Goal: Check status

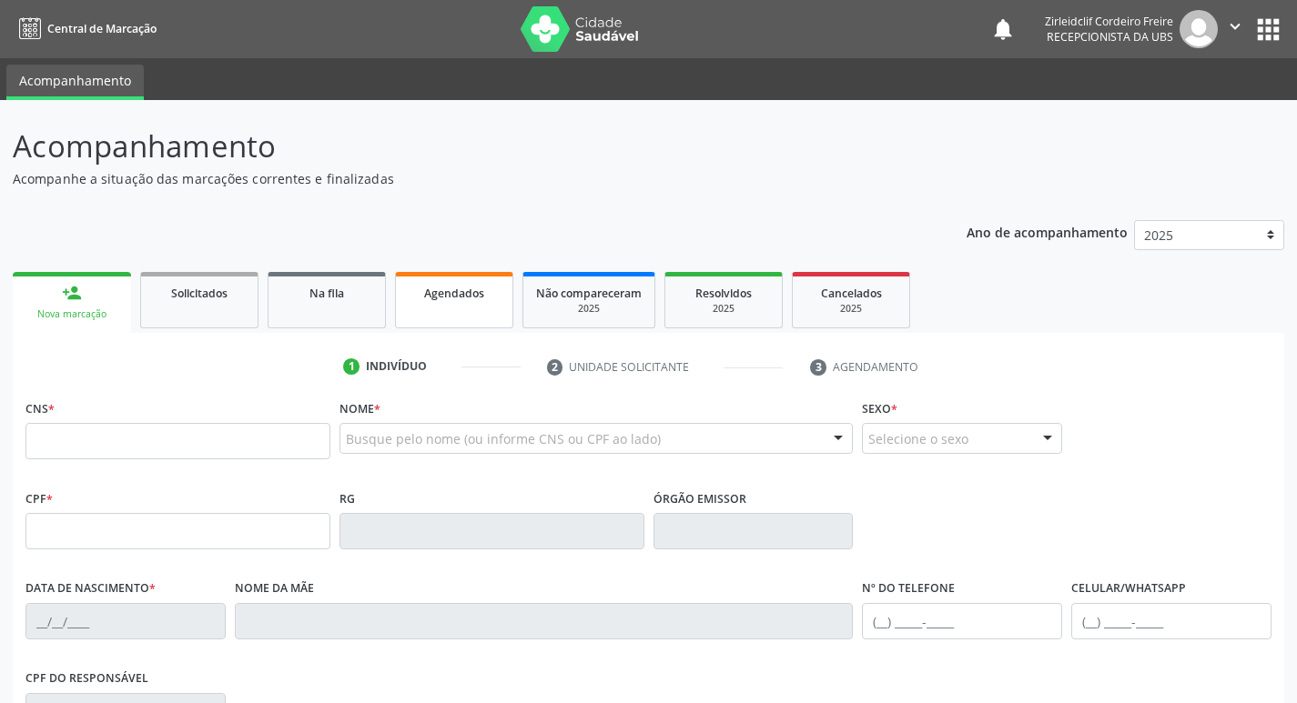
click at [473, 298] on span "Agendados" at bounding box center [454, 293] width 60 height 15
select select "8"
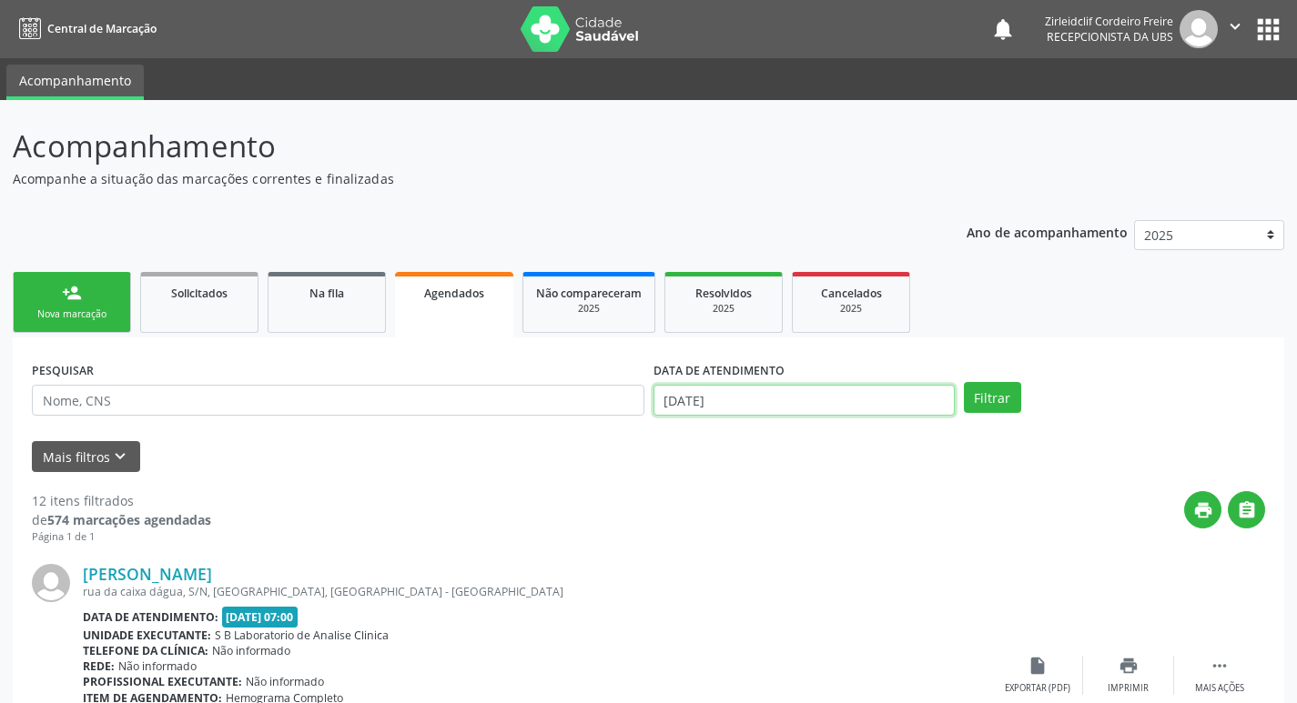
click at [764, 396] on input "[DATE]" at bounding box center [803, 400] width 301 height 31
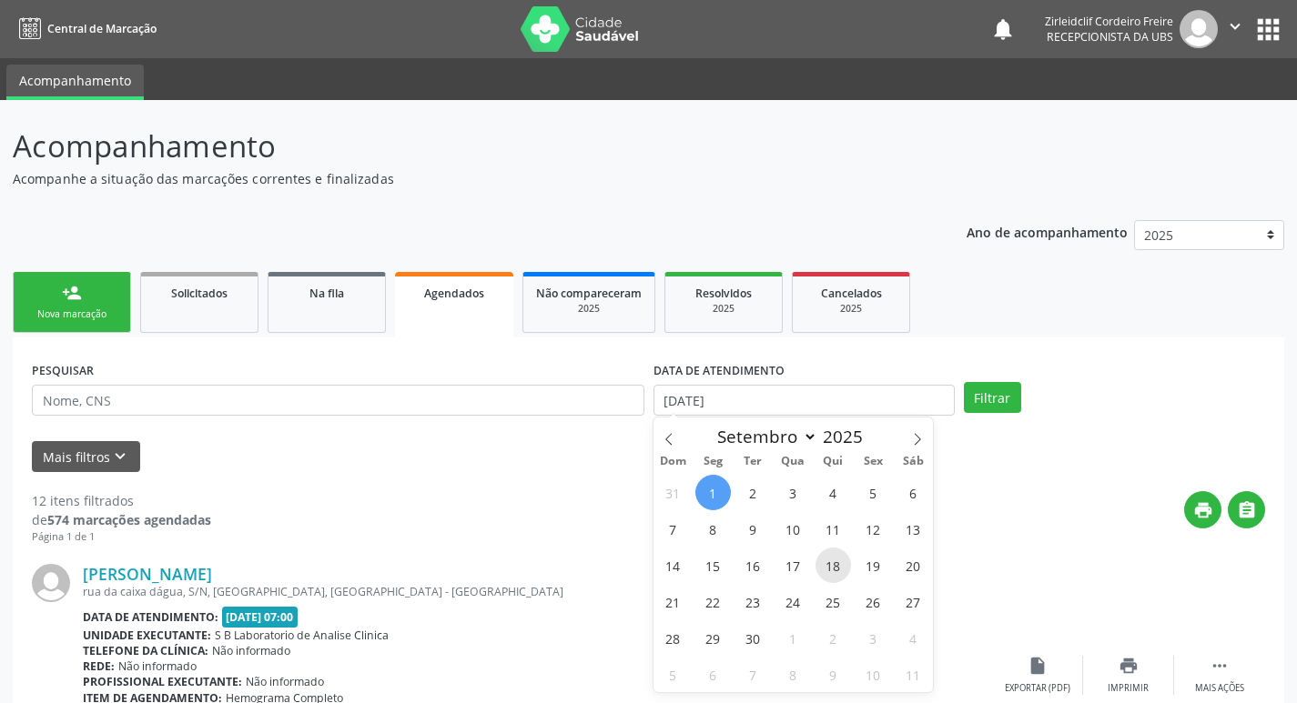
click at [832, 560] on span "18" at bounding box center [832, 565] width 35 height 35
type input "[DATE]"
click at [833, 560] on span "18" at bounding box center [832, 565] width 35 height 35
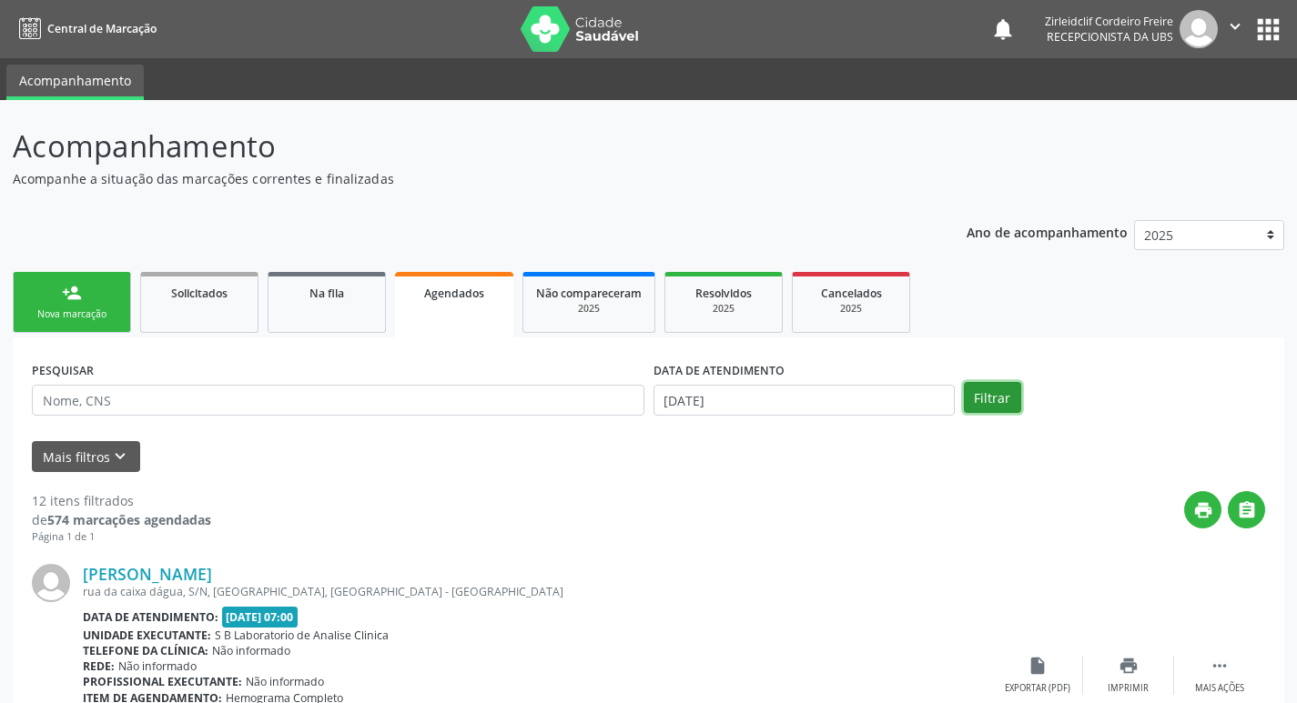
click at [1000, 392] on button "Filtrar" at bounding box center [992, 397] width 57 height 31
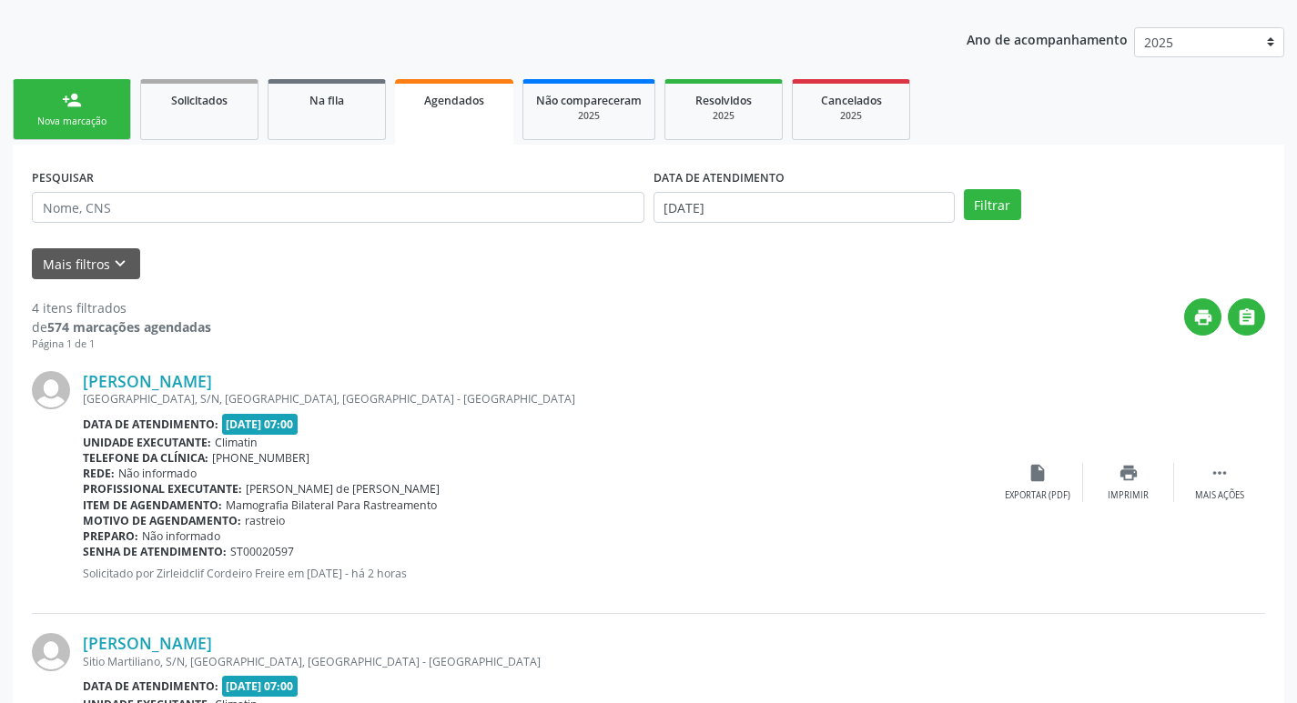
scroll to position [273, 0]
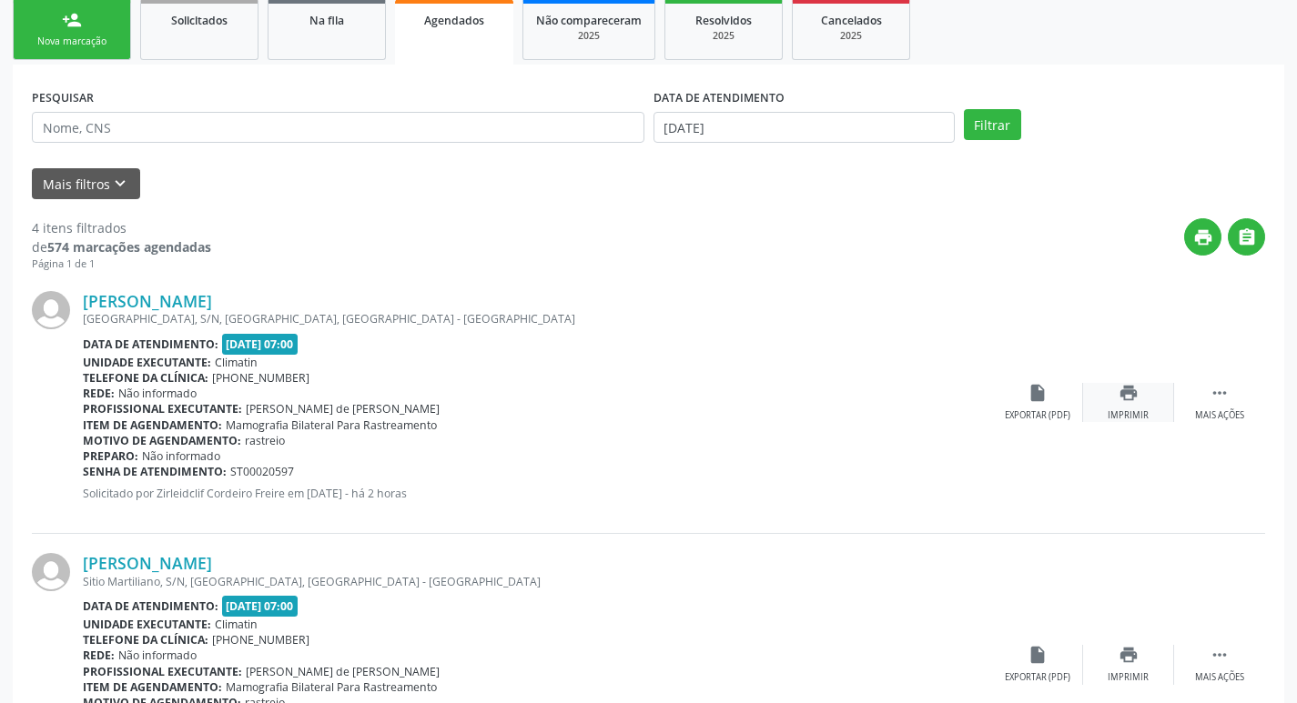
click at [1127, 398] on icon "print" at bounding box center [1128, 393] width 20 height 20
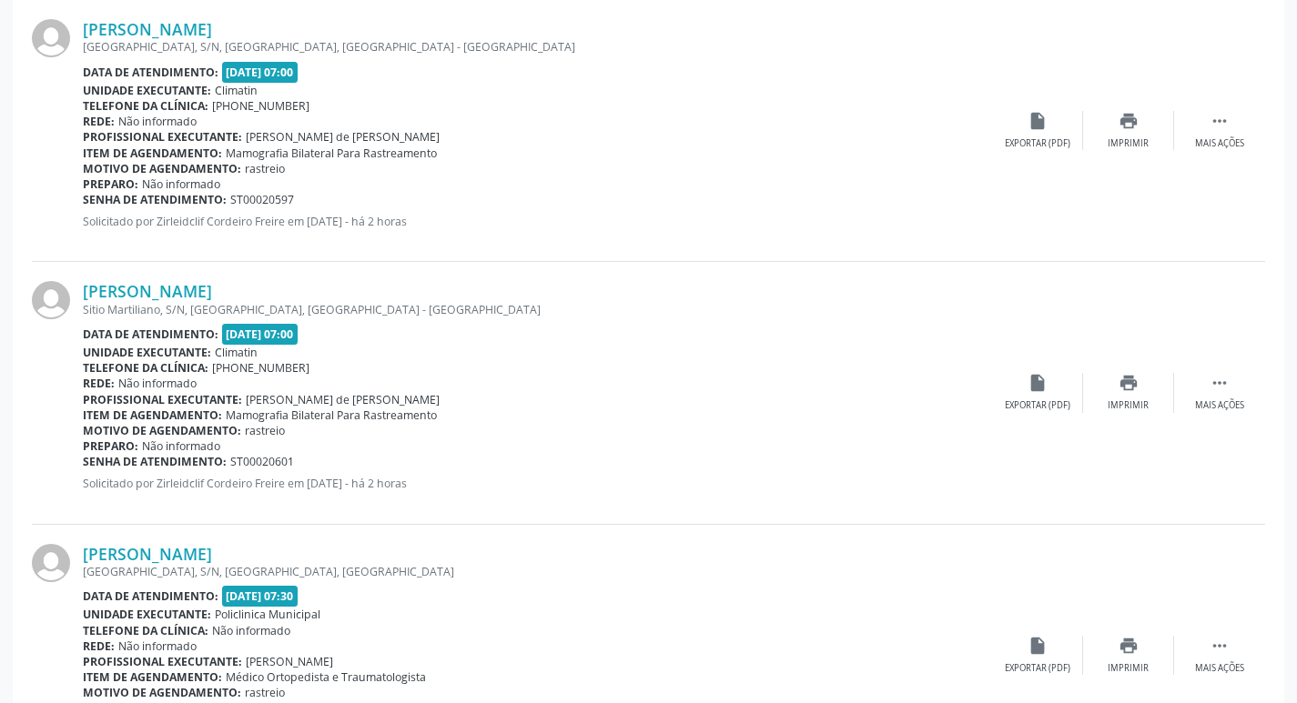
scroll to position [546, 0]
click at [1127, 382] on icon "print" at bounding box center [1128, 382] width 20 height 20
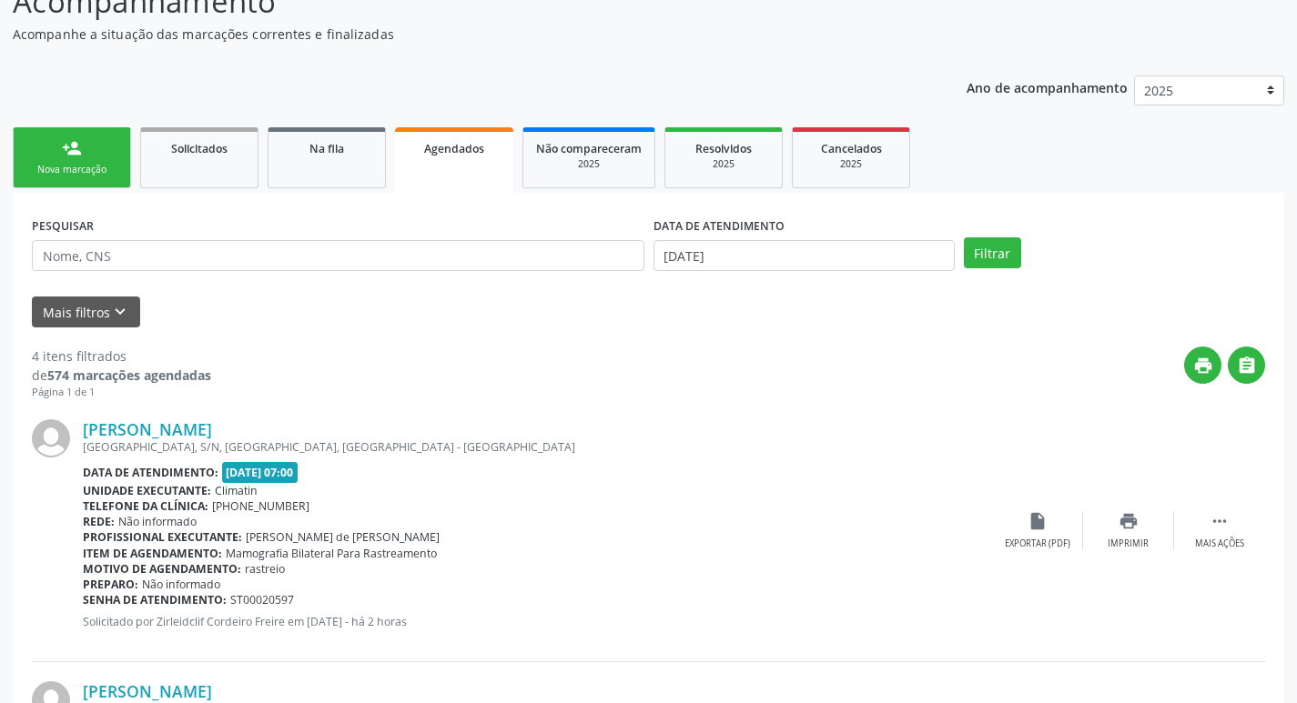
scroll to position [91, 0]
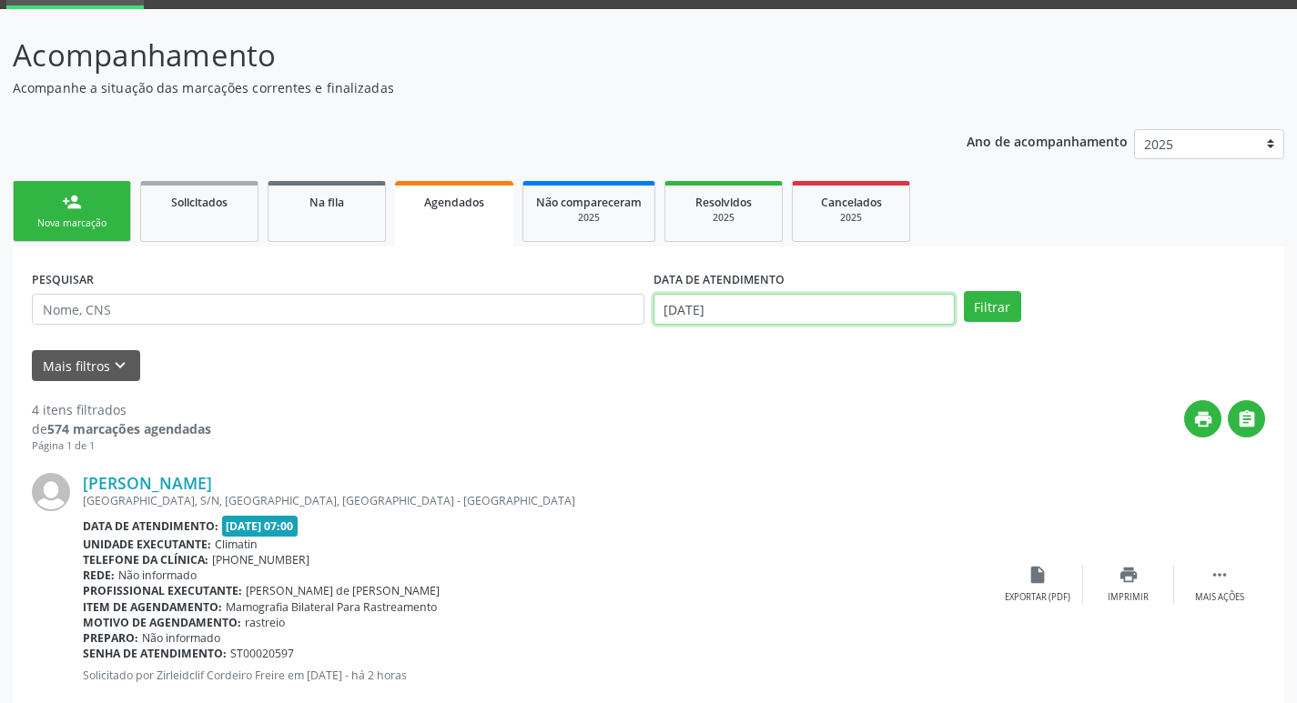
click at [742, 309] on input "[DATE]" at bounding box center [803, 309] width 301 height 31
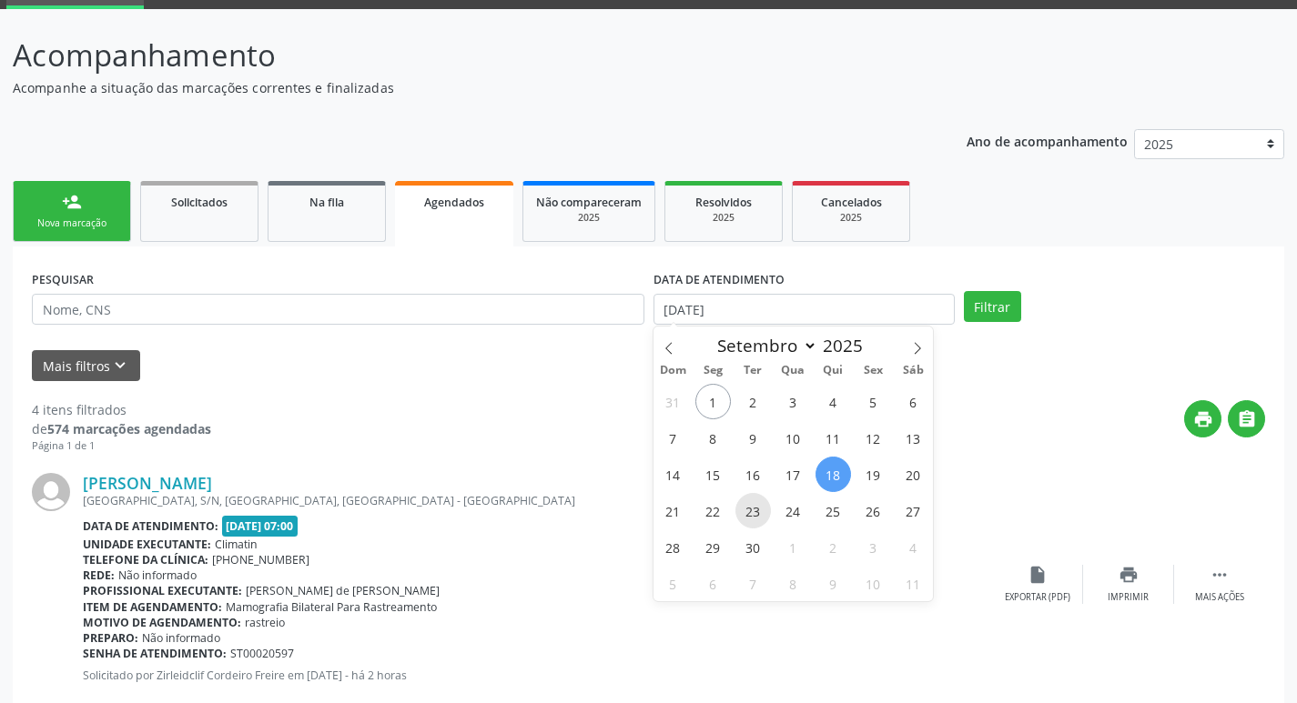
click at [751, 512] on span "23" at bounding box center [752, 510] width 35 height 35
type input "[DATE]"
click at [754, 508] on span "23" at bounding box center [752, 510] width 35 height 35
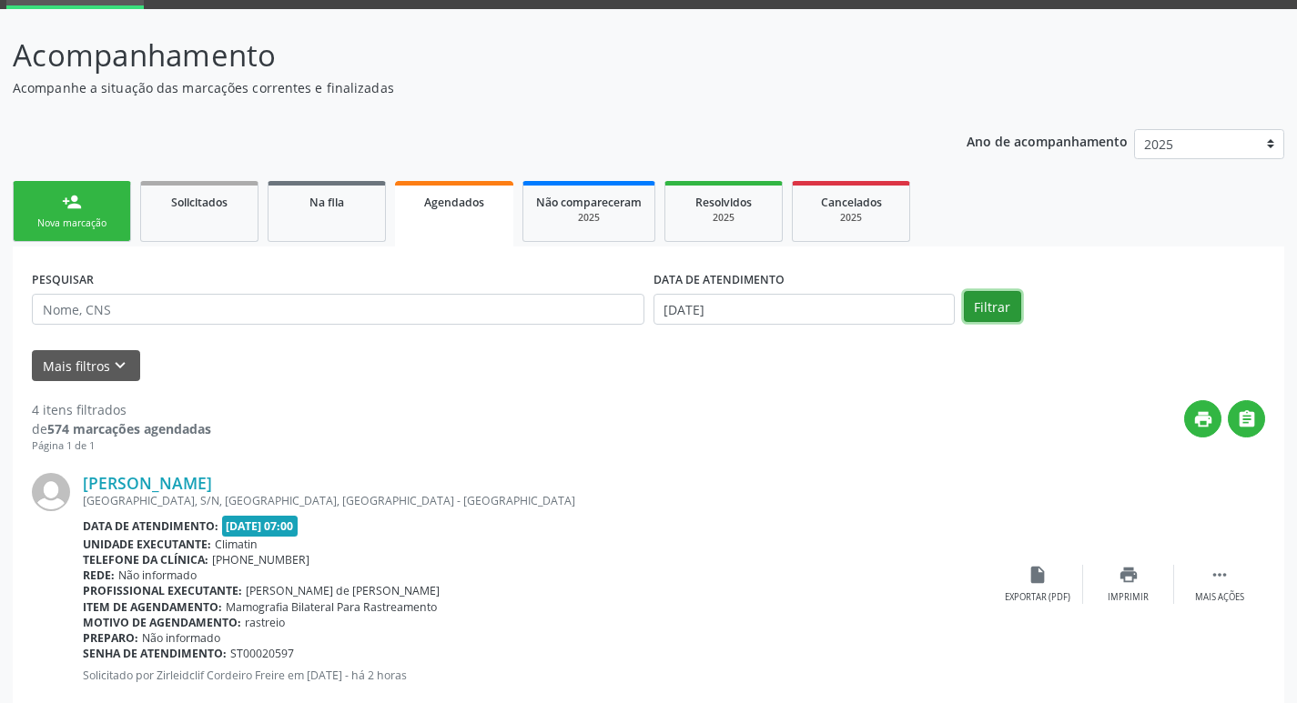
click at [993, 303] on button "Filtrar" at bounding box center [992, 306] width 57 height 31
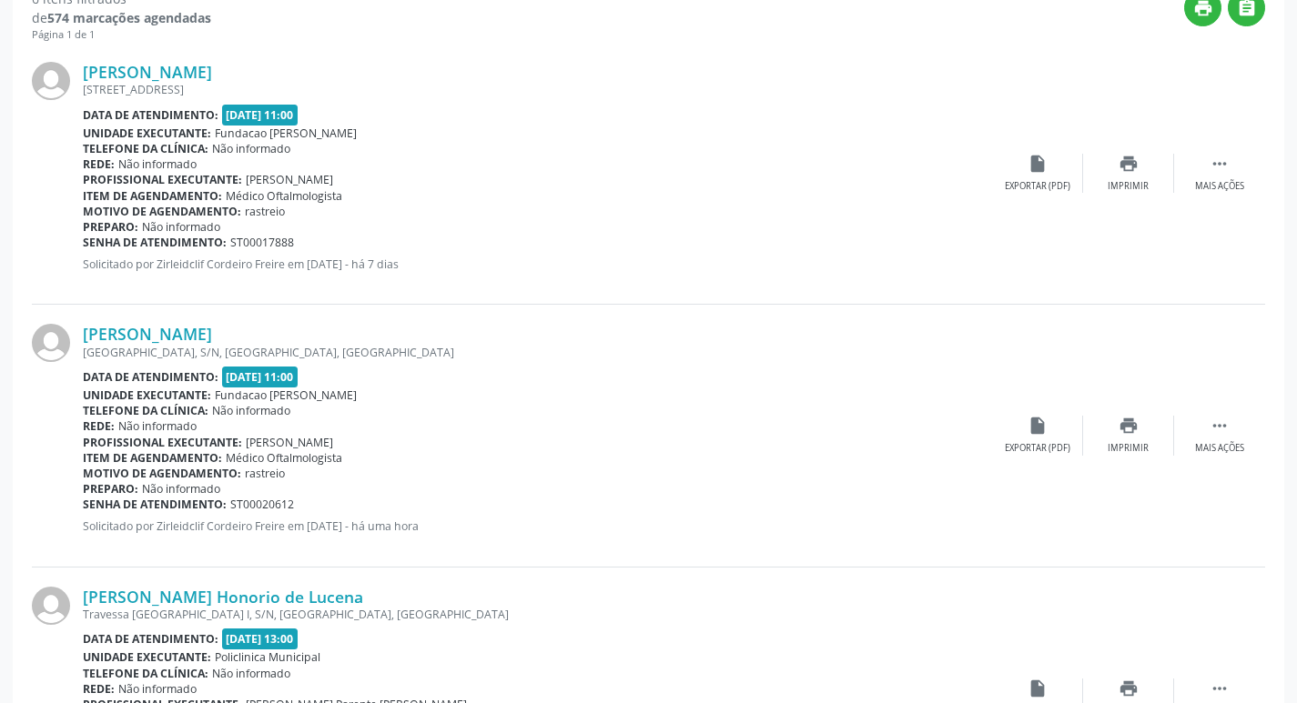
scroll to position [546, 0]
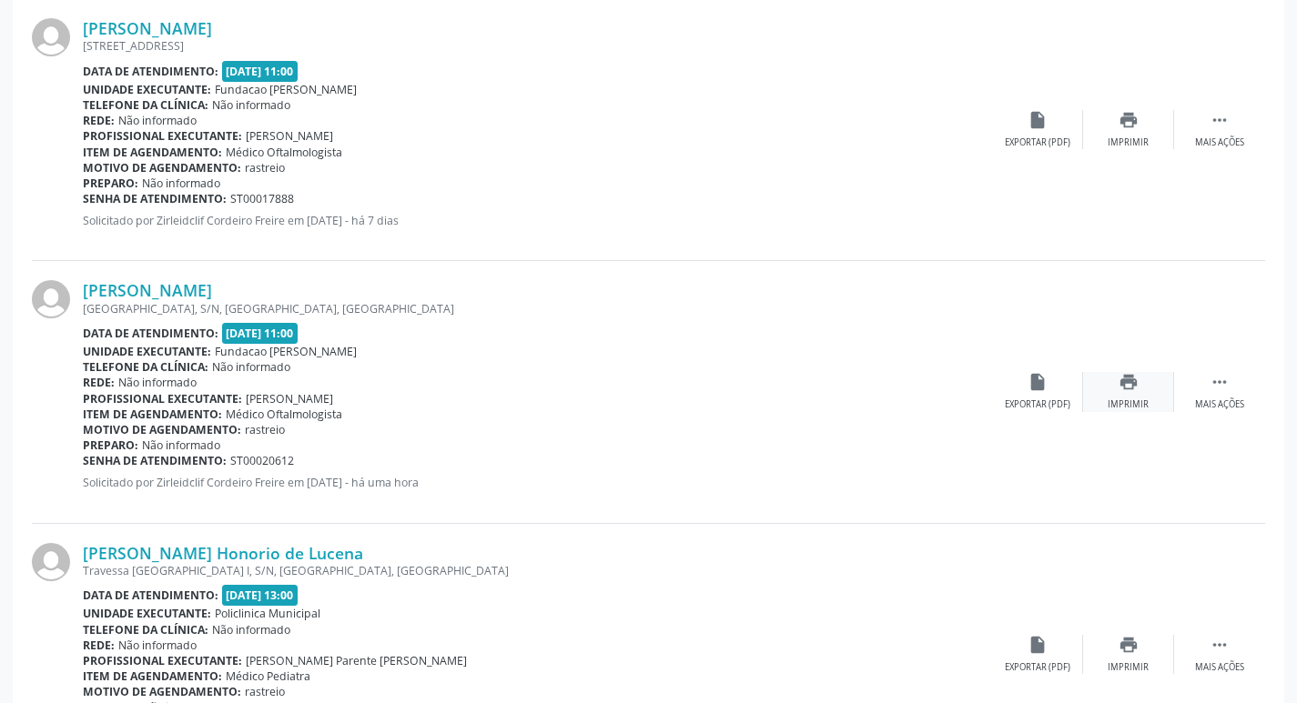
click at [1140, 384] on div "print Imprimir" at bounding box center [1128, 391] width 91 height 39
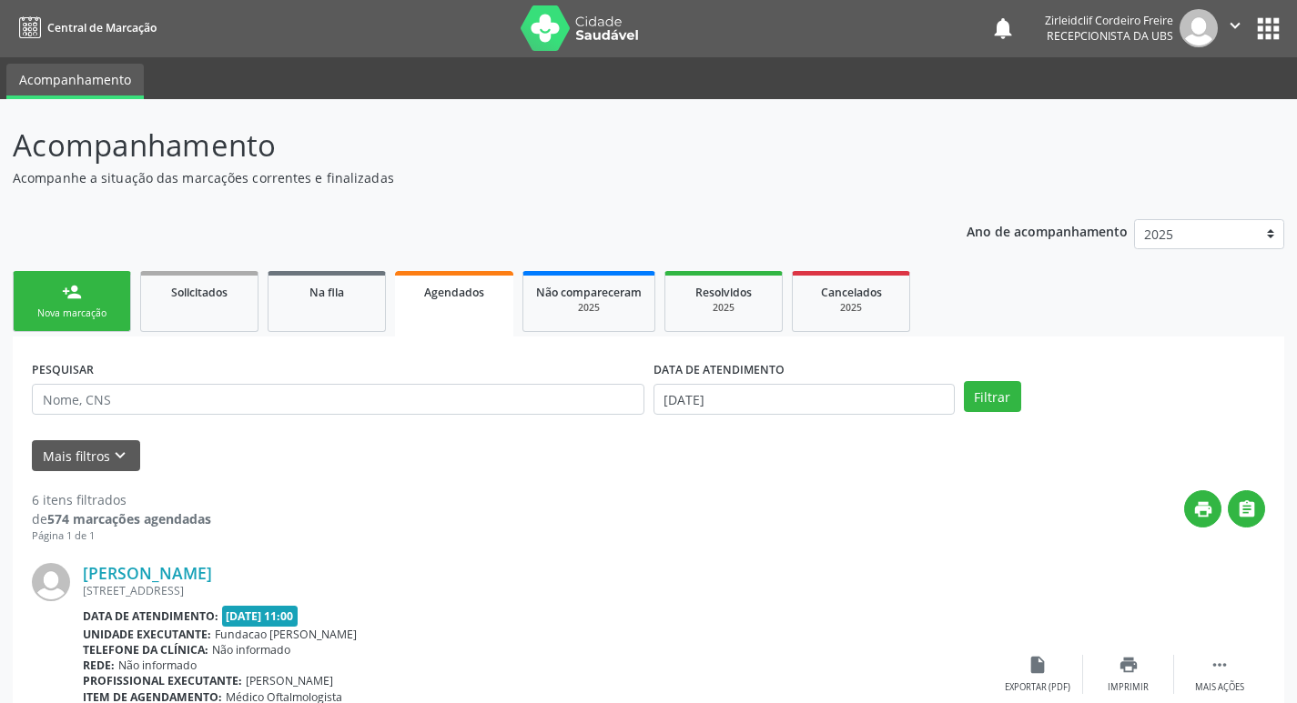
scroll to position [0, 0]
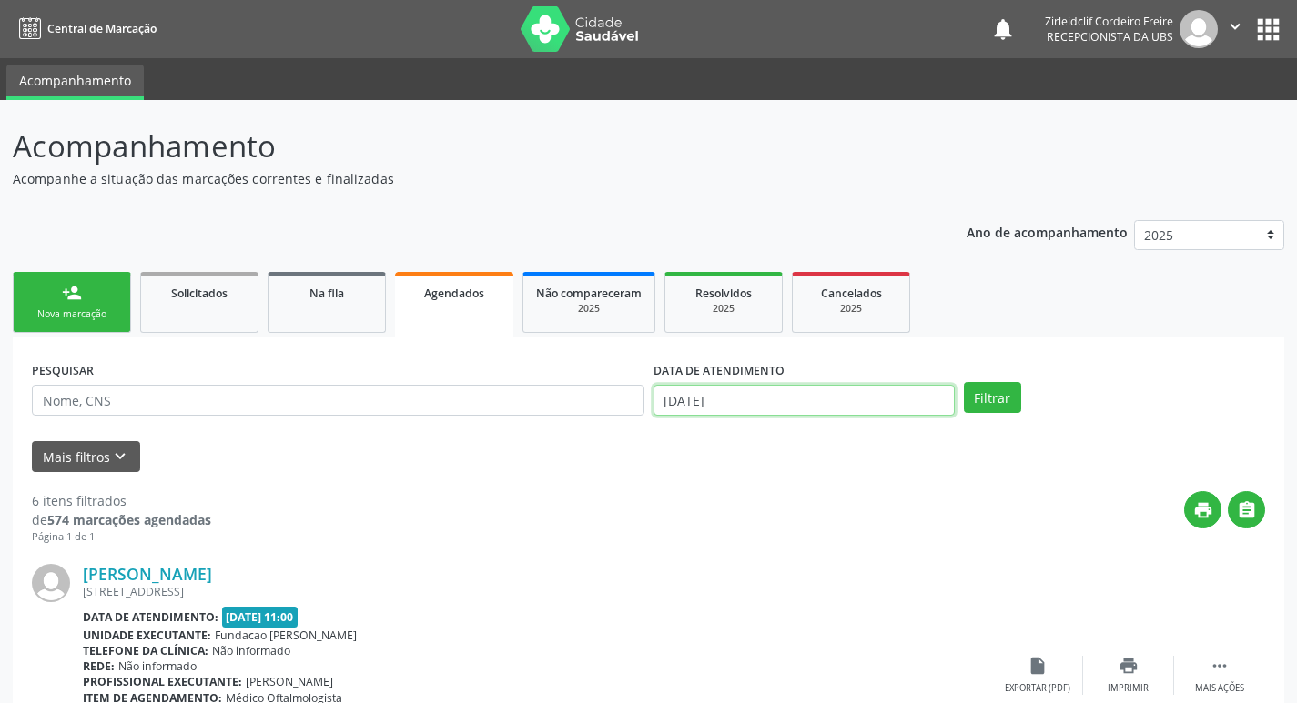
click at [866, 400] on input "[DATE]" at bounding box center [803, 400] width 301 height 31
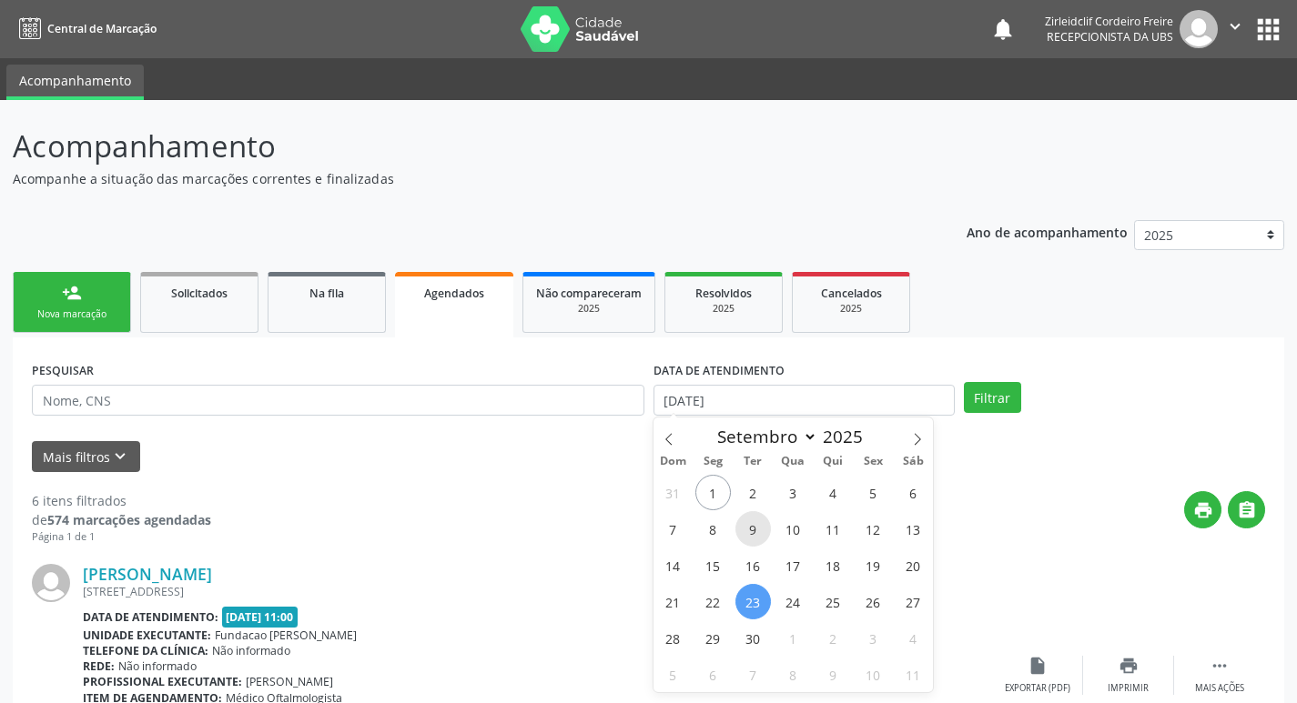
click at [750, 529] on span "9" at bounding box center [752, 528] width 35 height 35
type input "09/09/2025"
click at [750, 534] on span "9" at bounding box center [752, 528] width 35 height 35
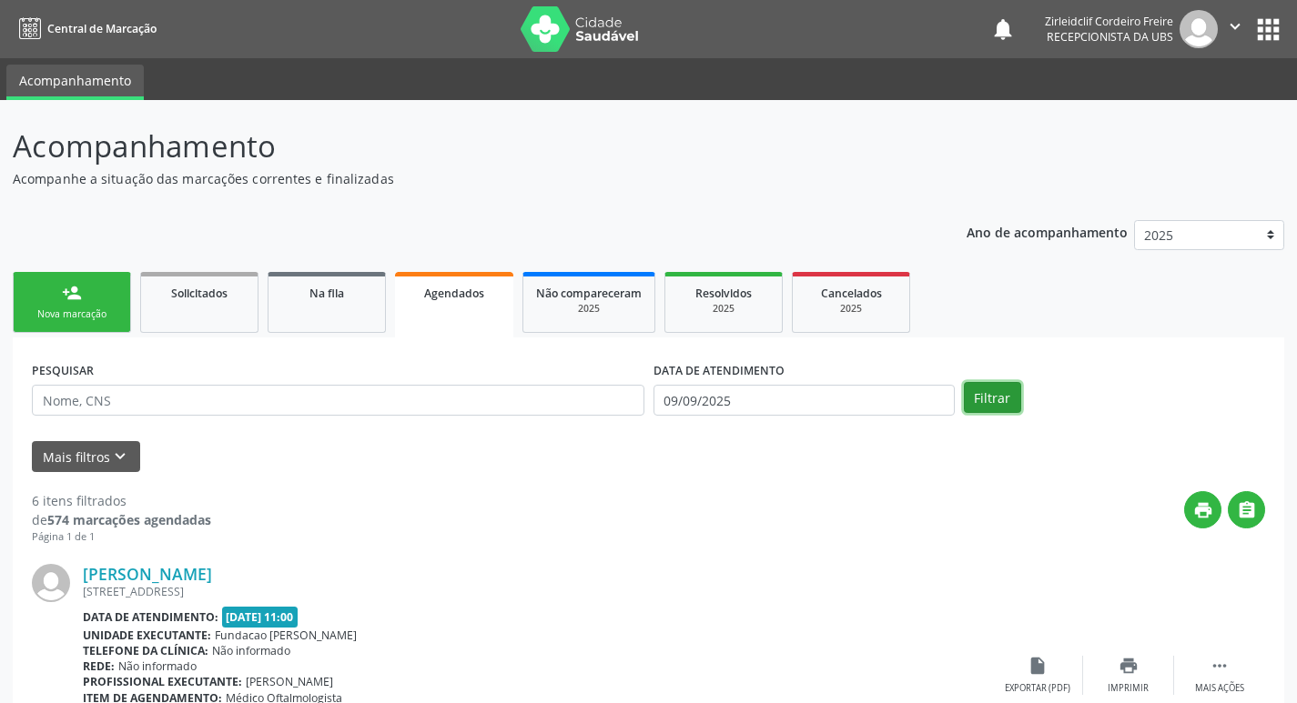
click at [1008, 398] on button "Filtrar" at bounding box center [992, 397] width 57 height 31
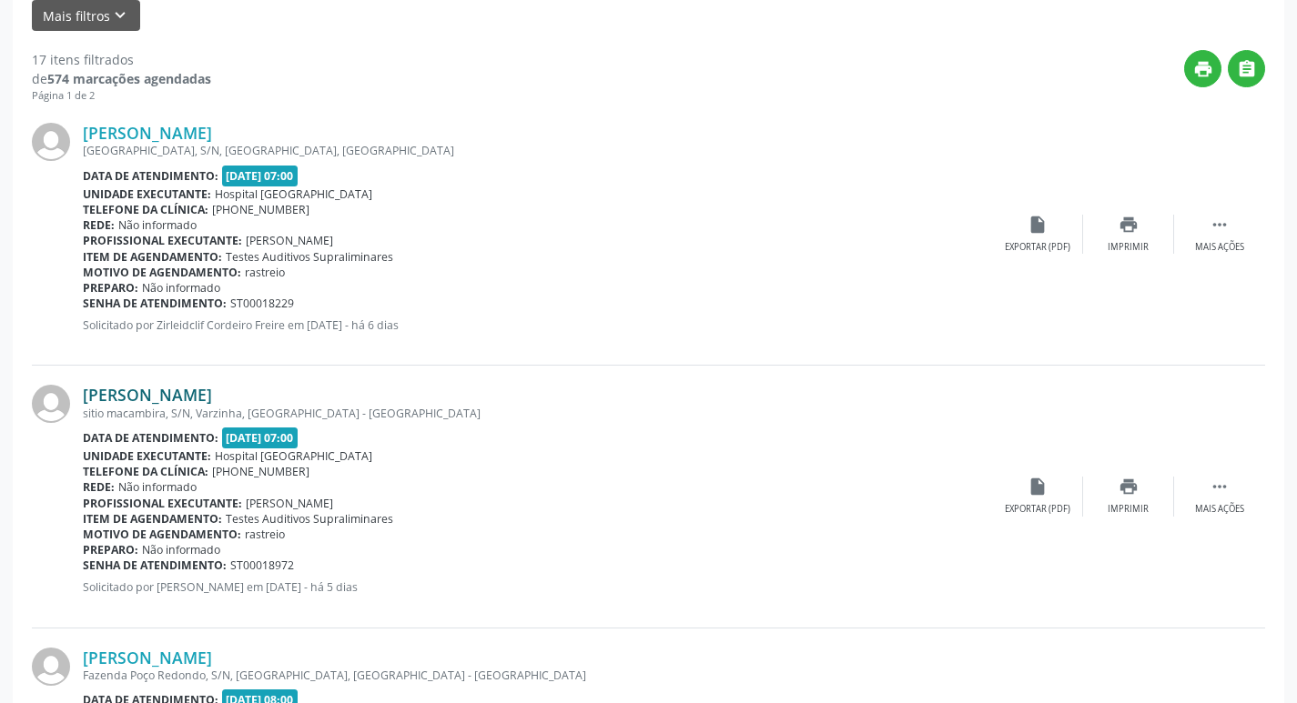
scroll to position [455, 0]
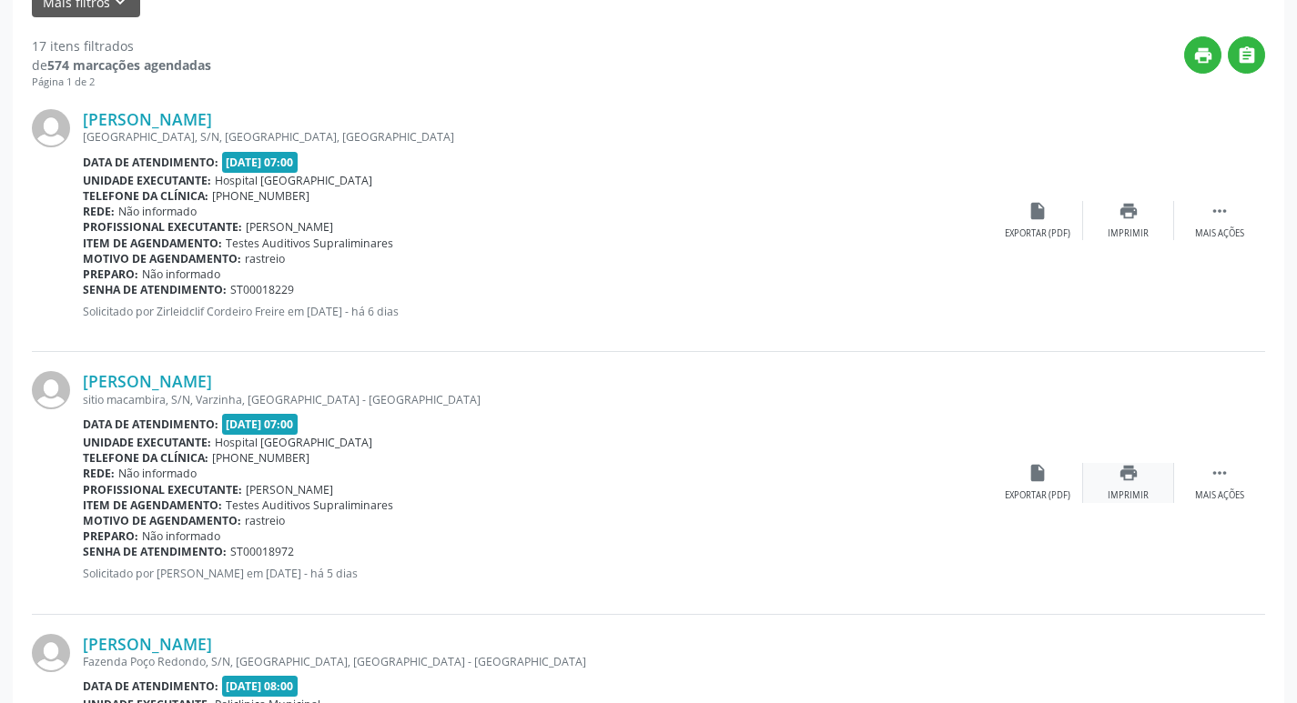
click at [1132, 485] on div "print Imprimir" at bounding box center [1128, 482] width 91 height 39
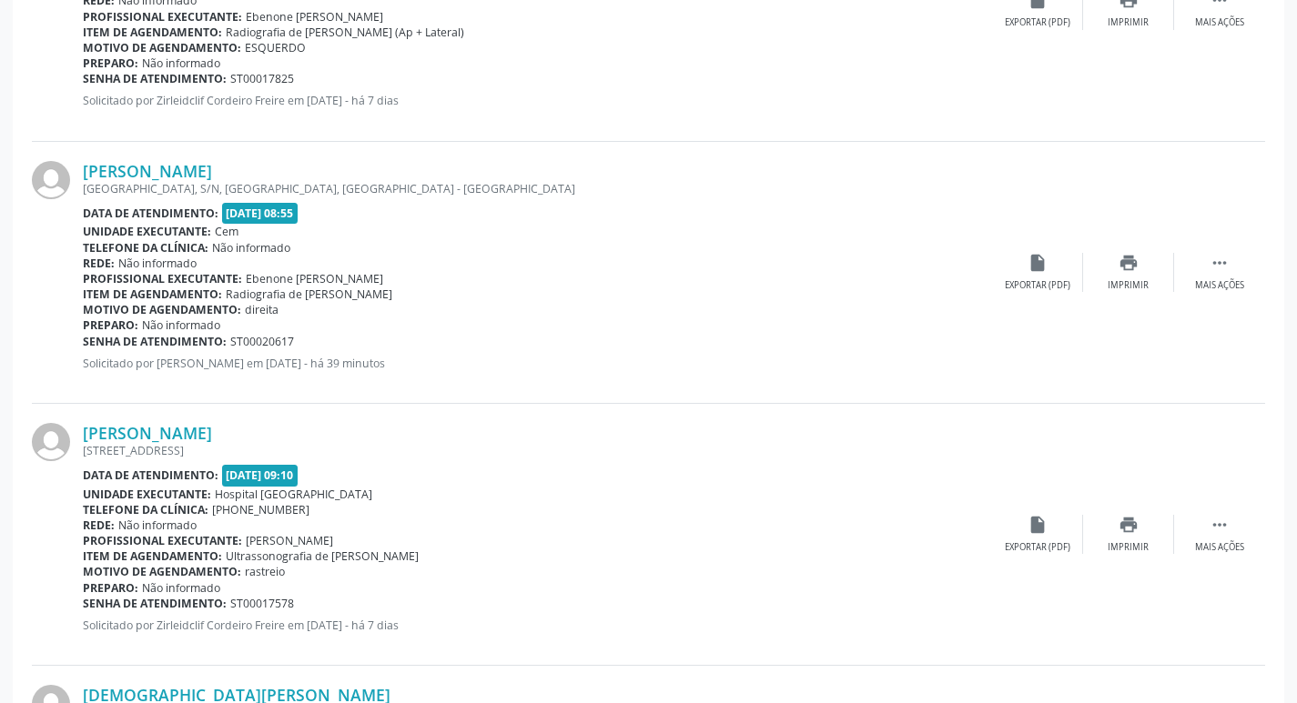
scroll to position [3003, 0]
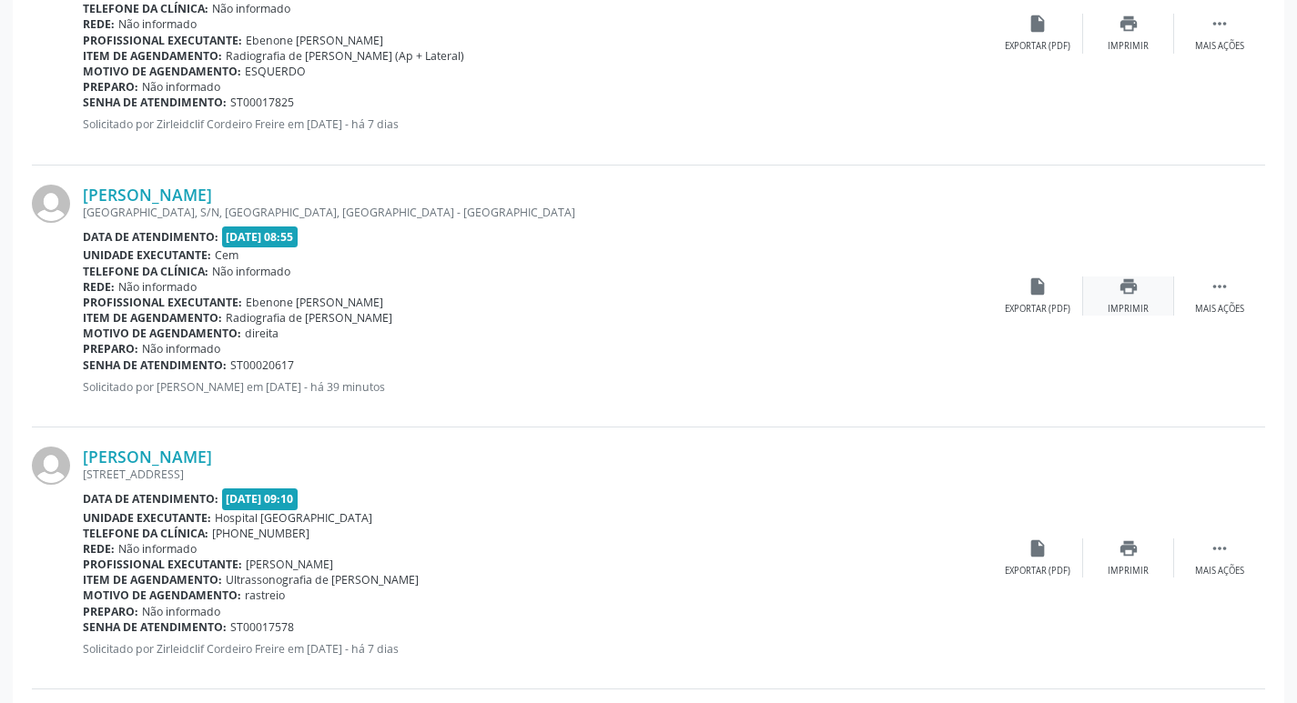
click at [1112, 289] on div "print Imprimir" at bounding box center [1128, 296] width 91 height 39
